Goal: Transaction & Acquisition: Purchase product/service

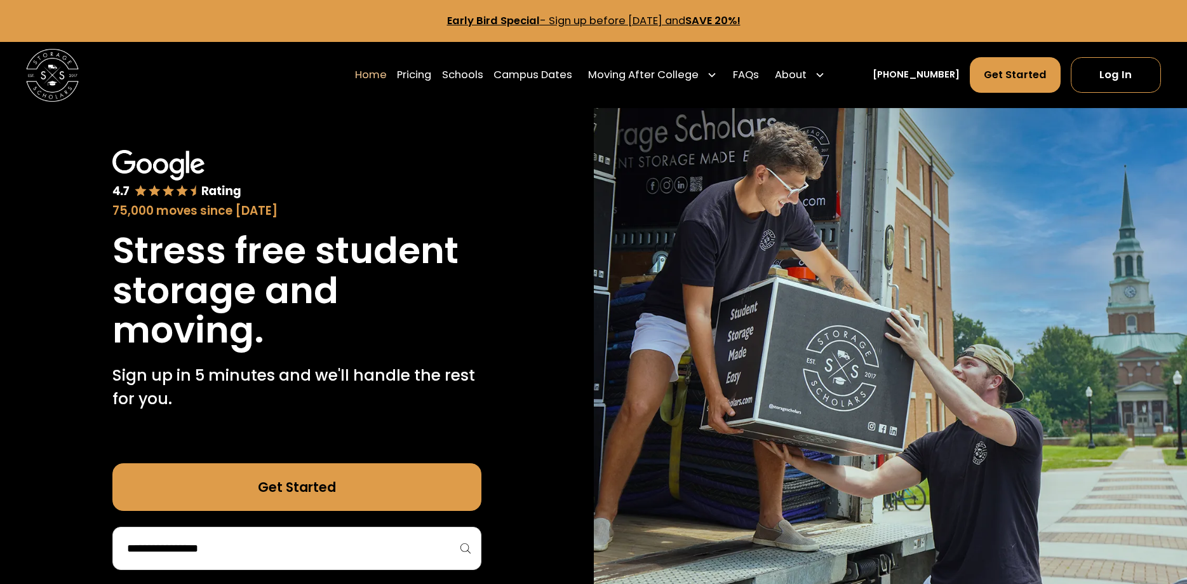
scroll to position [130, 0]
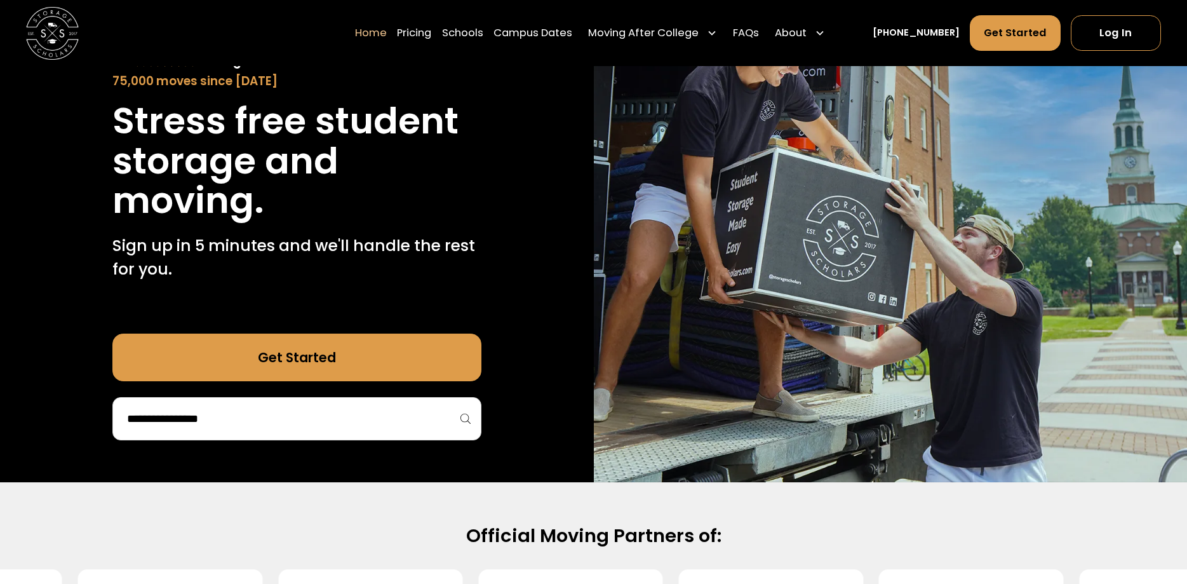
click at [473, 417] on div at bounding box center [296, 418] width 369 height 43
click at [419, 425] on input "search" at bounding box center [297, 419] width 342 height 22
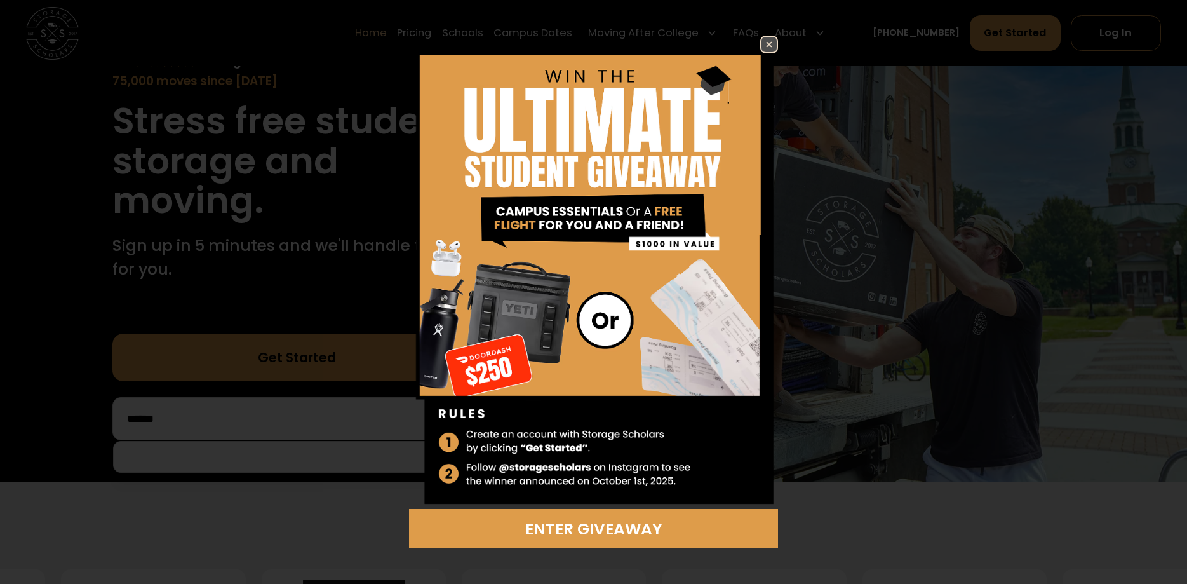
click at [767, 45] on img at bounding box center [769, 44] width 15 height 15
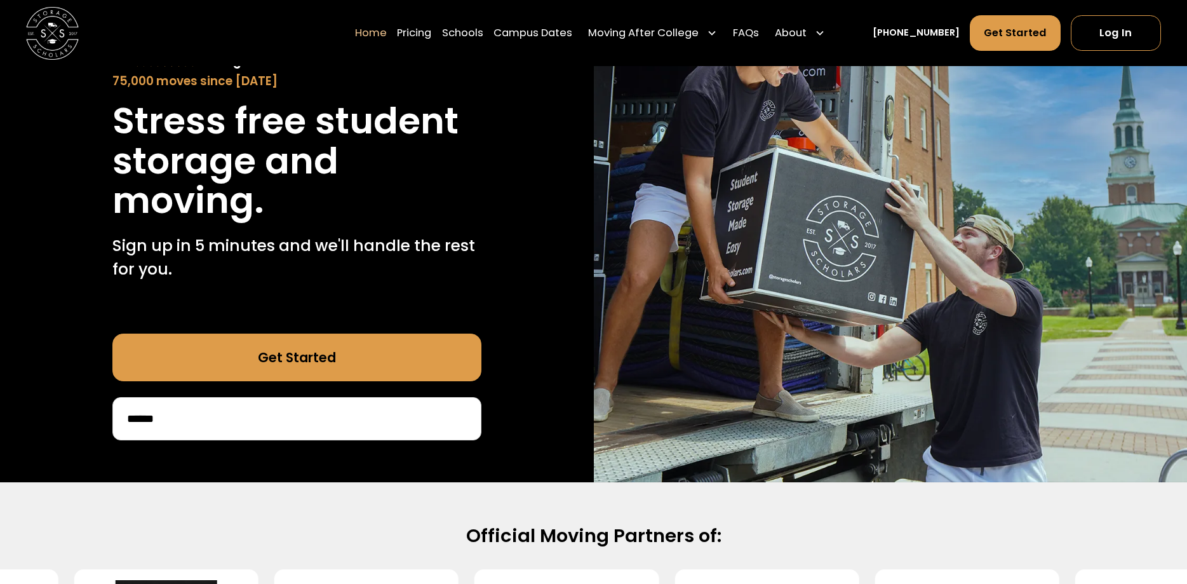
click at [188, 414] on input "******" at bounding box center [297, 419] width 342 height 22
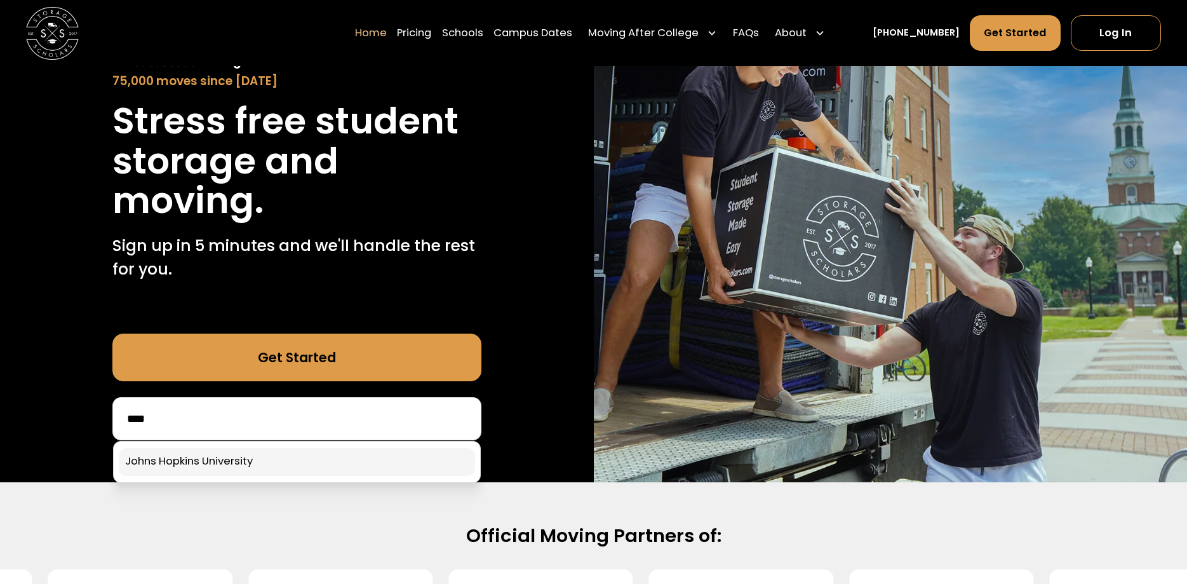
type input "****"
click at [220, 470] on link at bounding box center [297, 462] width 356 height 28
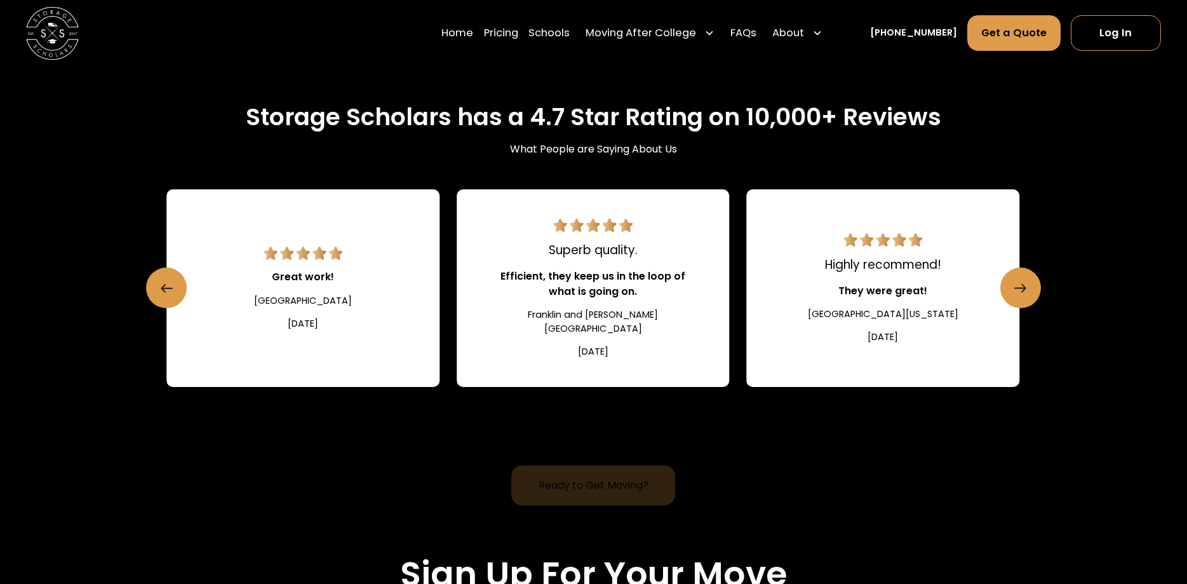
scroll to position [2333, 0]
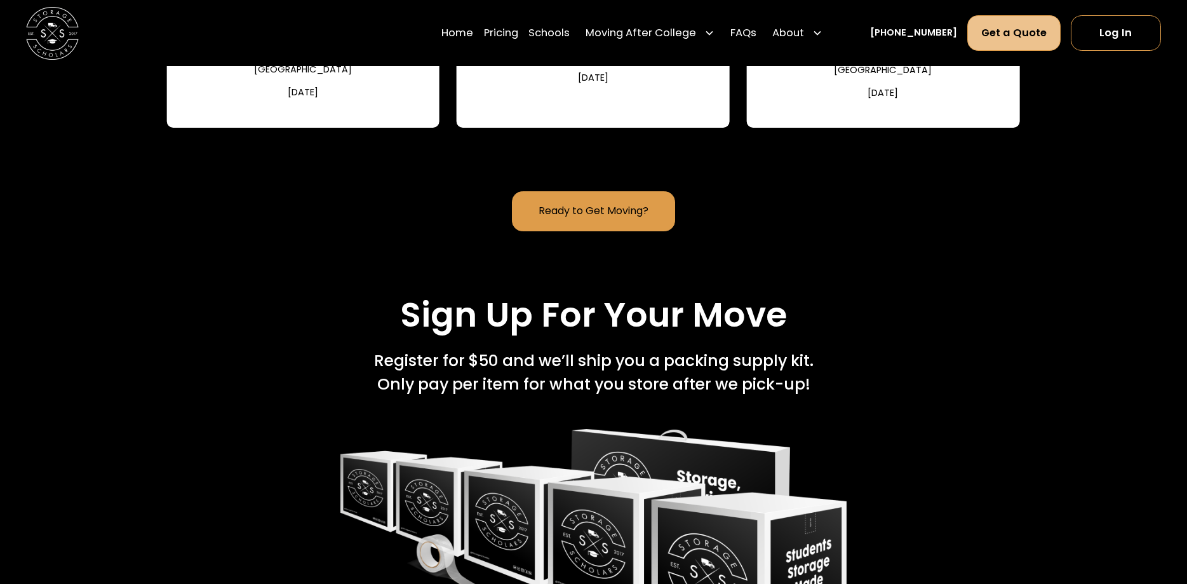
click at [1009, 39] on link "Get a Quote" at bounding box center [1013, 33] width 93 height 36
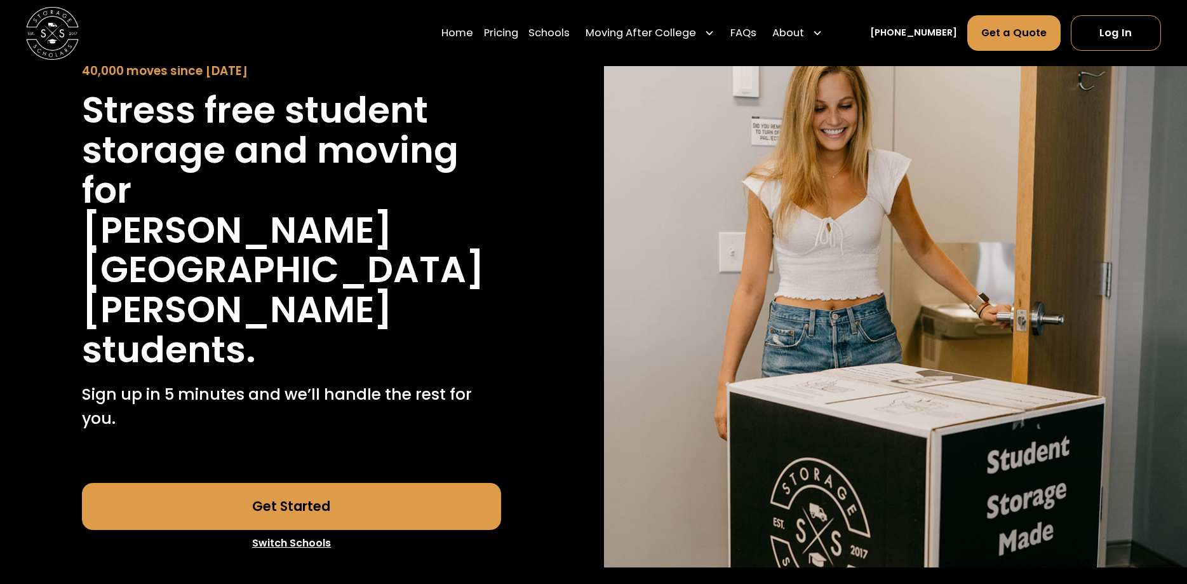
scroll to position [0, 0]
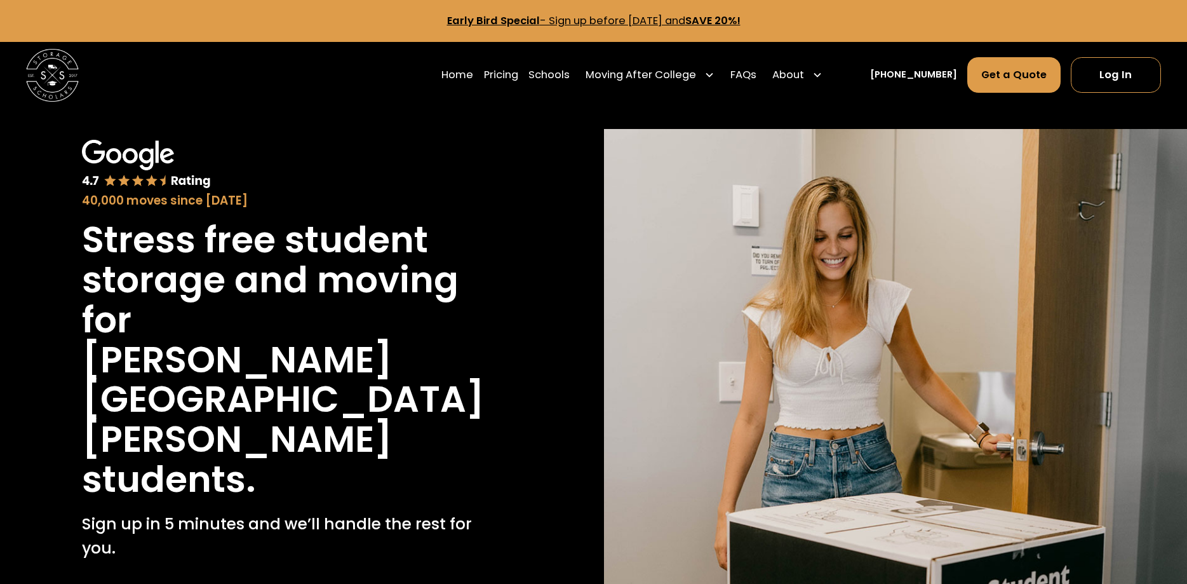
click at [133, 102] on div "Home Pricing Schools Moving After College Commercial Moving Post Grad Moving Ge…" at bounding box center [593, 75] width 1135 height 66
click at [1015, 73] on link "Get a Quote" at bounding box center [1013, 75] width 93 height 36
